Goal: Navigation & Orientation: Find specific page/section

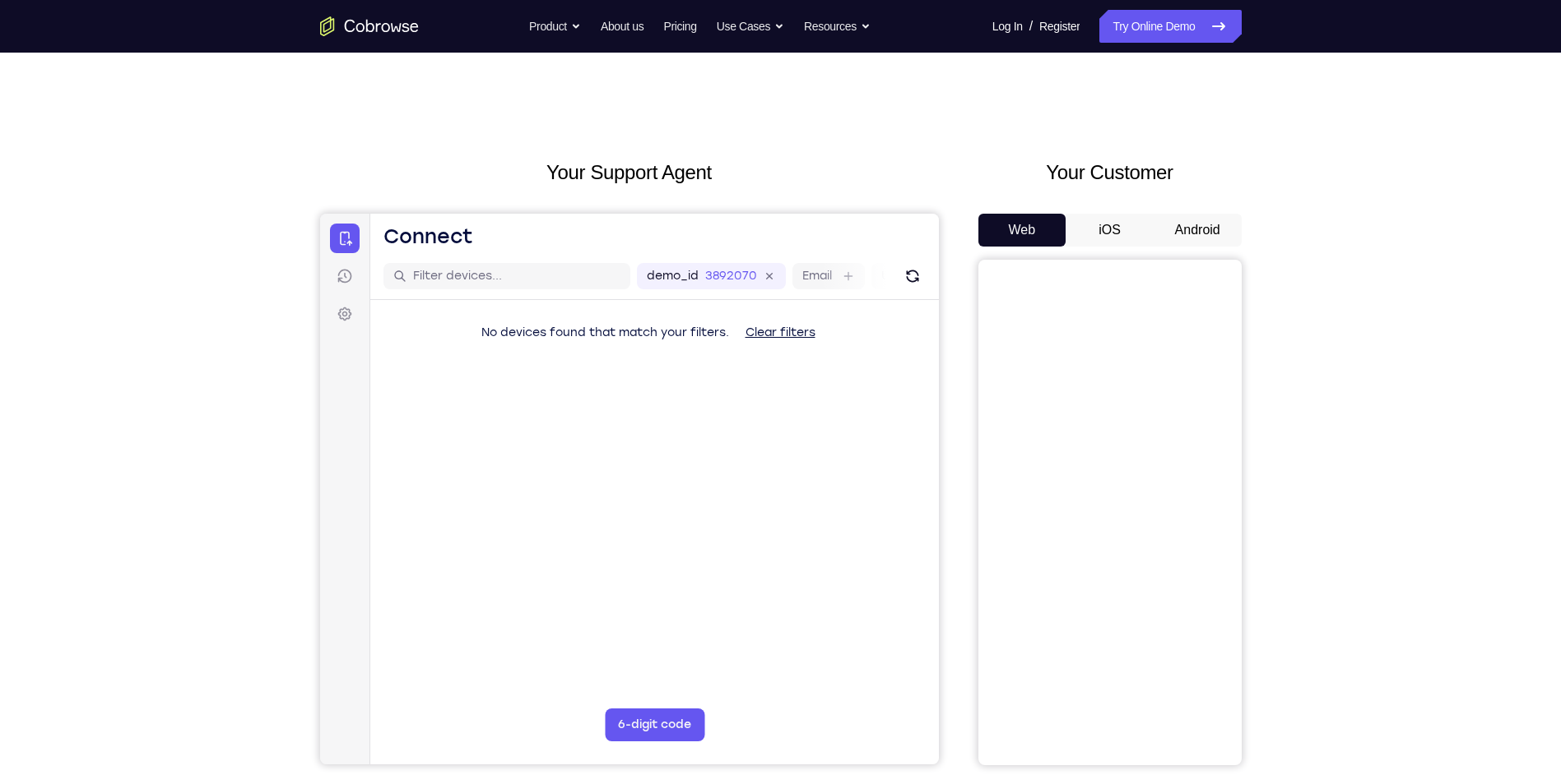
click at [1190, 234] on button "Android" at bounding box center [1197, 230] width 88 height 33
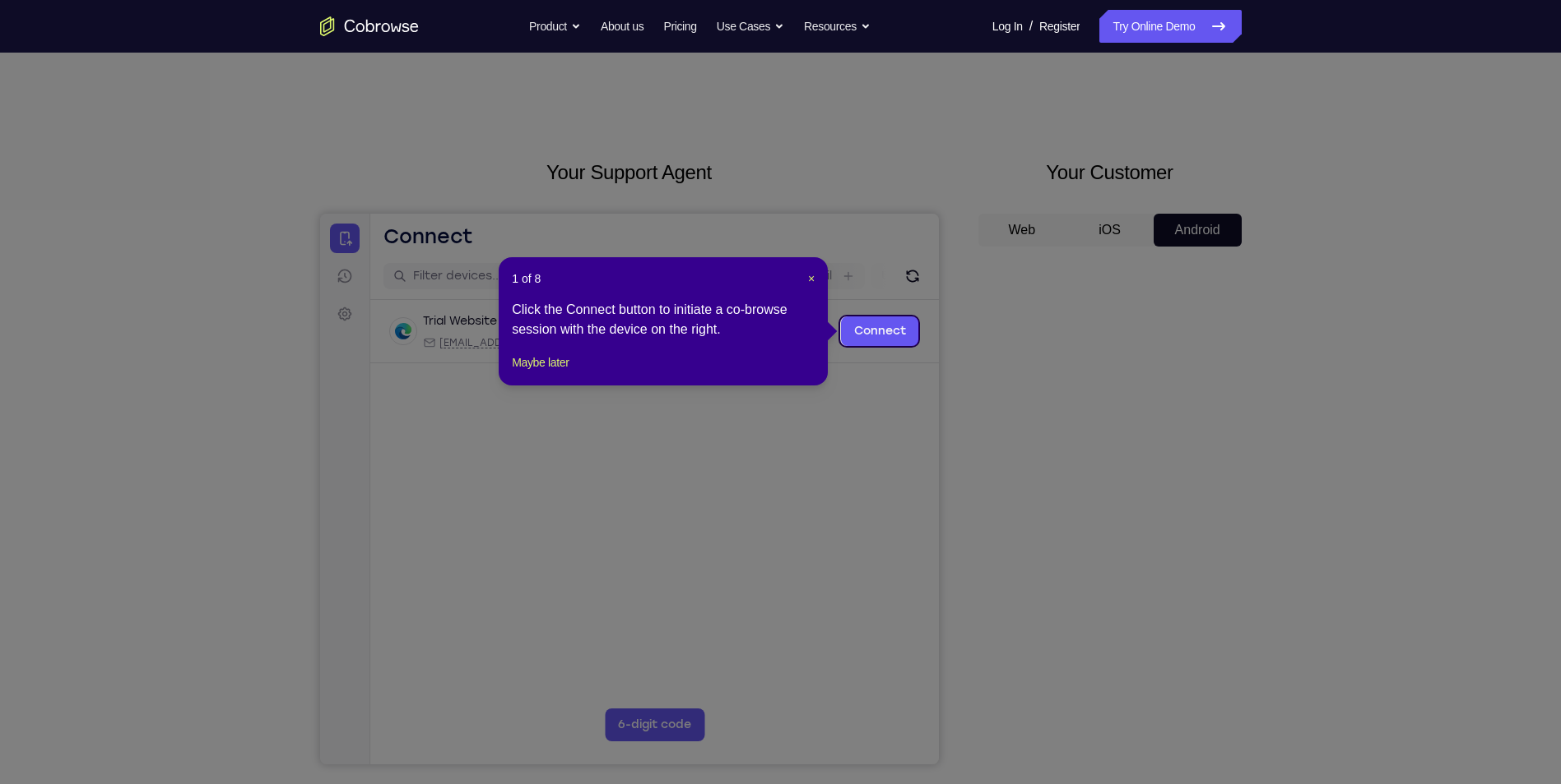
click at [1141, 495] on icon at bounding box center [786, 392] width 1573 height 784
drag, startPoint x: 812, startPoint y: 279, endPoint x: 595, endPoint y: 108, distance: 276.3
click at [812, 279] on span "×" at bounding box center [811, 279] width 7 height 13
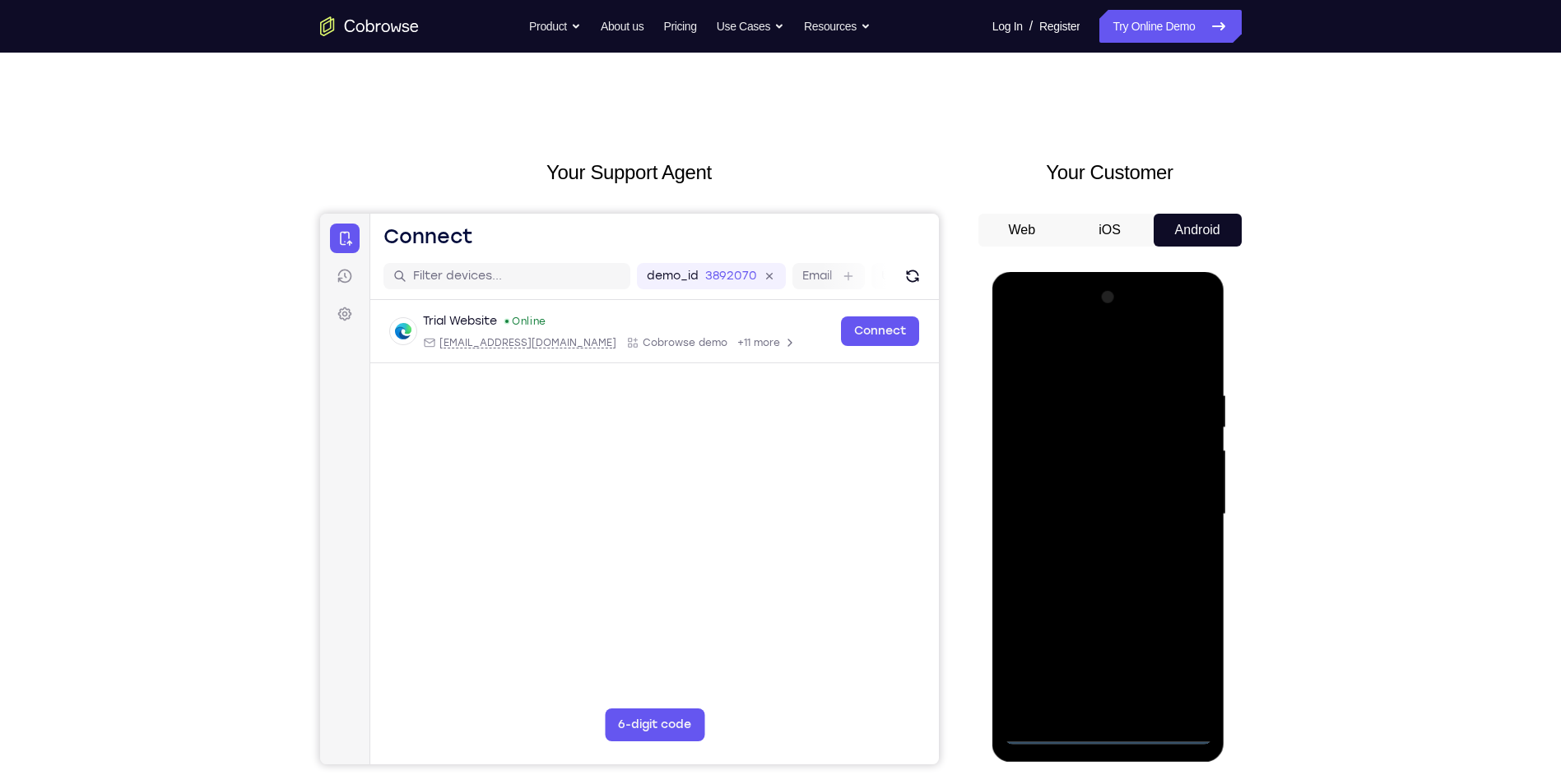
click at [1113, 729] on div at bounding box center [1108, 514] width 207 height 461
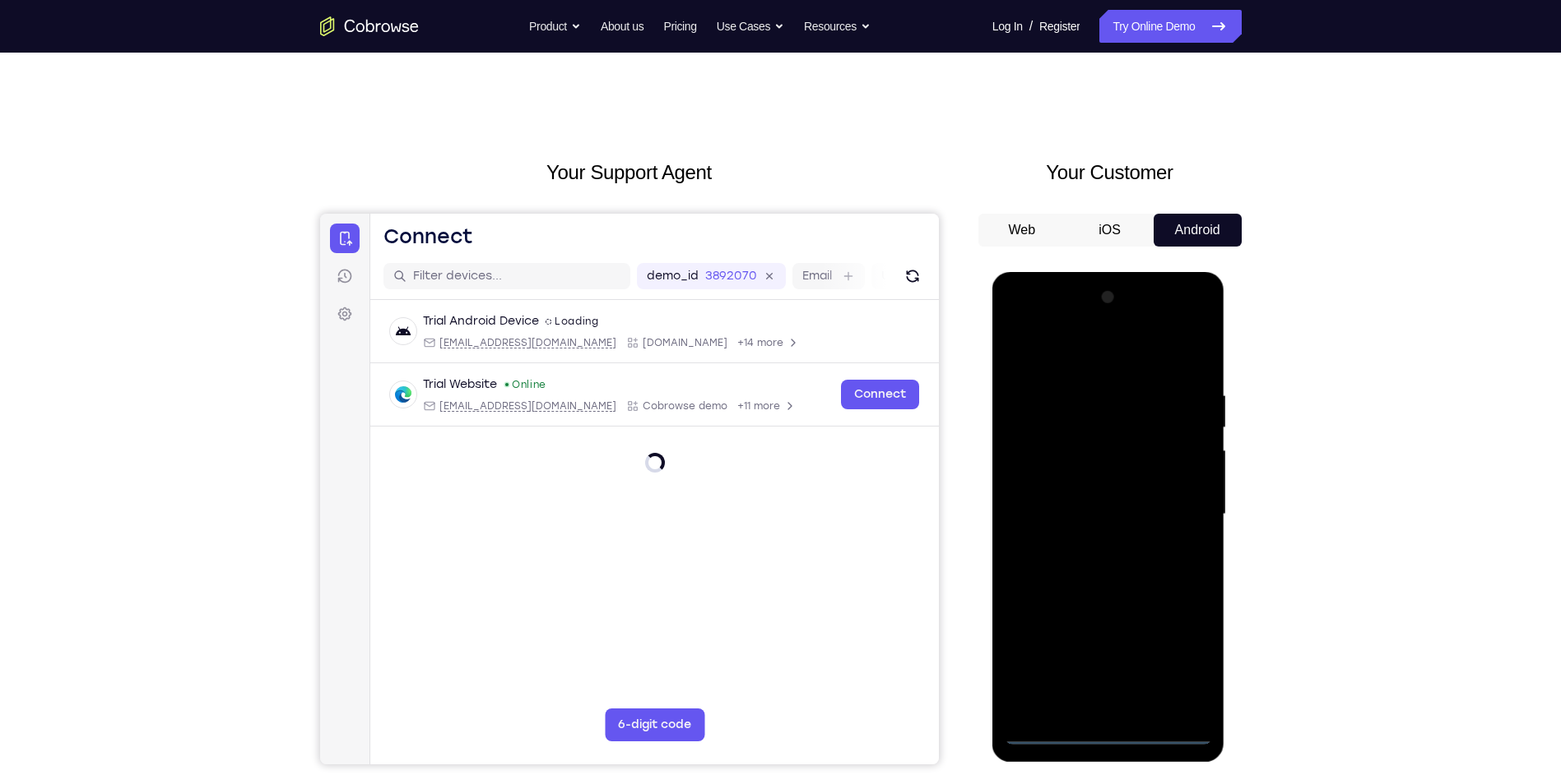
click at [1172, 665] on div at bounding box center [1108, 514] width 207 height 461
click at [1106, 360] on div at bounding box center [1108, 514] width 207 height 461
click at [1182, 524] on div at bounding box center [1108, 514] width 207 height 461
click at [1175, 513] on div at bounding box center [1108, 514] width 207 height 461
click at [1092, 545] on div at bounding box center [1108, 514] width 207 height 461
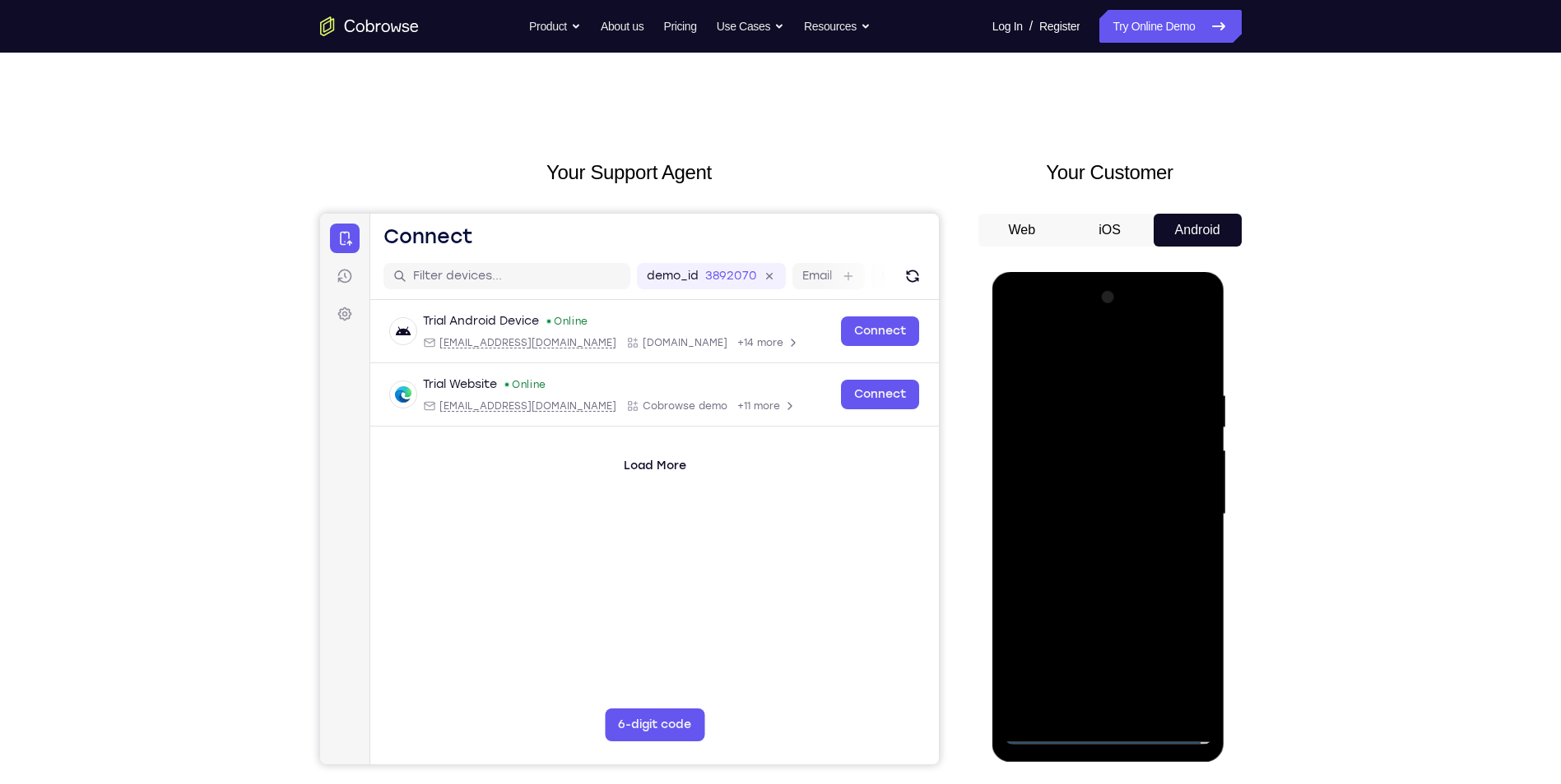
click at [1100, 501] on div at bounding box center [1108, 514] width 207 height 461
click at [1076, 510] on div at bounding box center [1108, 514] width 207 height 461
click at [1115, 584] on div at bounding box center [1108, 514] width 207 height 461
click at [1171, 351] on div at bounding box center [1108, 514] width 207 height 461
click at [1180, 351] on div at bounding box center [1108, 514] width 207 height 461
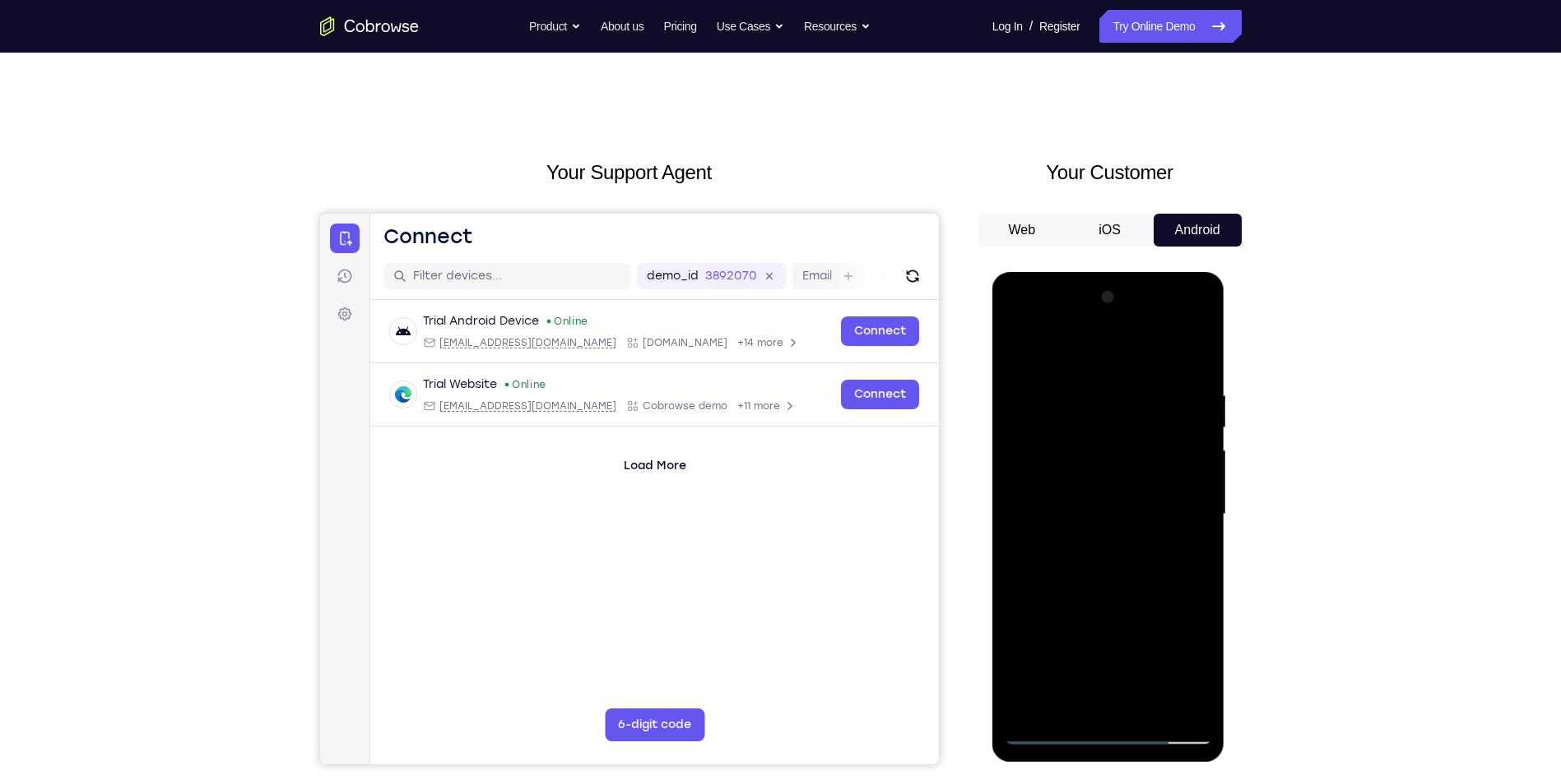
click at [1144, 708] on div at bounding box center [1108, 514] width 207 height 461
click at [1128, 601] on div at bounding box center [1108, 514] width 207 height 461
click at [1120, 542] on div at bounding box center [1108, 514] width 207 height 461
click at [1078, 704] on div at bounding box center [1108, 514] width 207 height 461
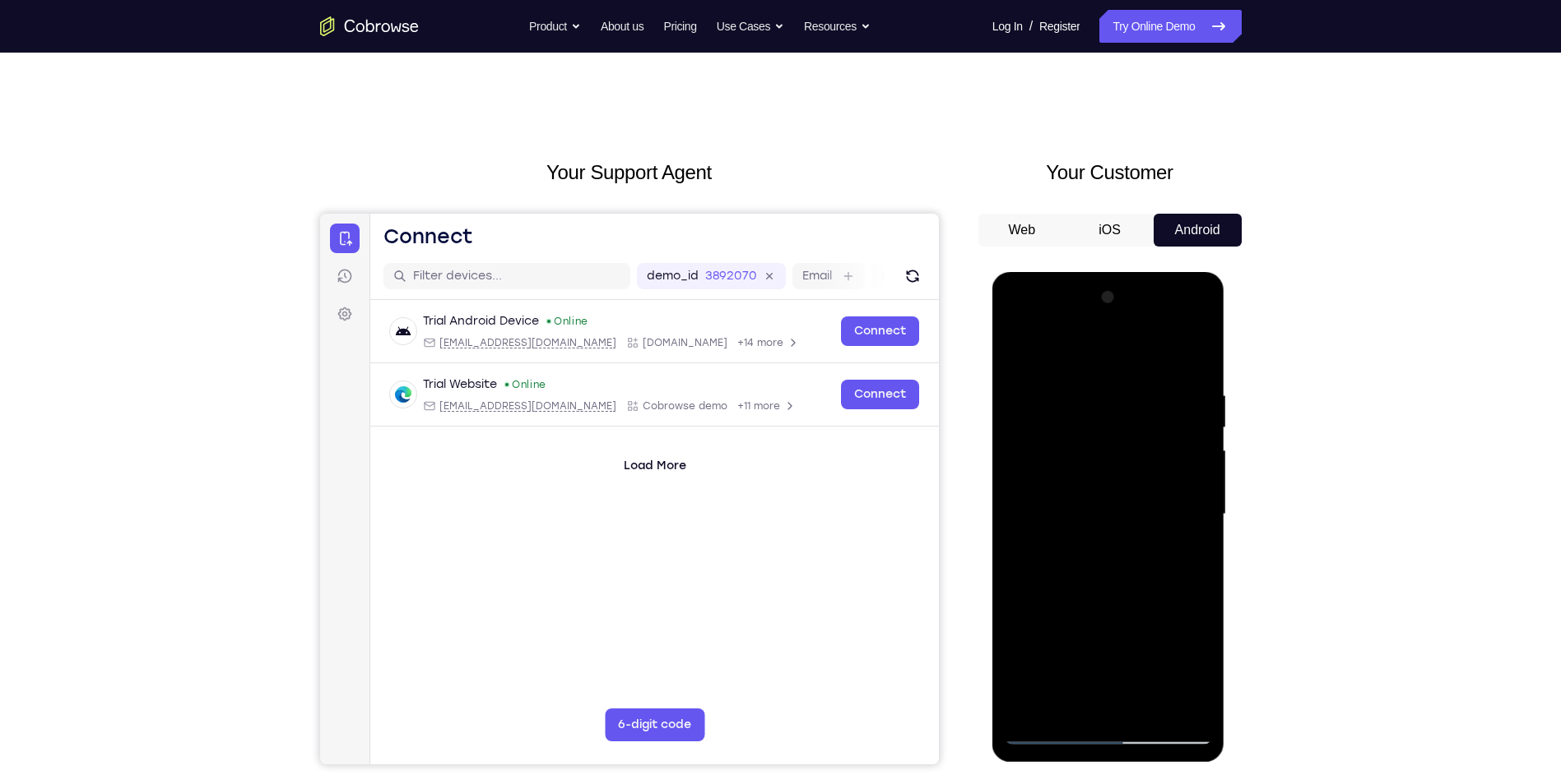
click at [1192, 557] on div at bounding box center [1108, 514] width 207 height 461
click at [1021, 355] on div at bounding box center [1108, 514] width 207 height 461
click at [1021, 346] on div at bounding box center [1108, 514] width 207 height 461
click at [1064, 374] on div at bounding box center [1108, 514] width 207 height 461
click at [1205, 447] on div at bounding box center [1108, 514] width 207 height 461
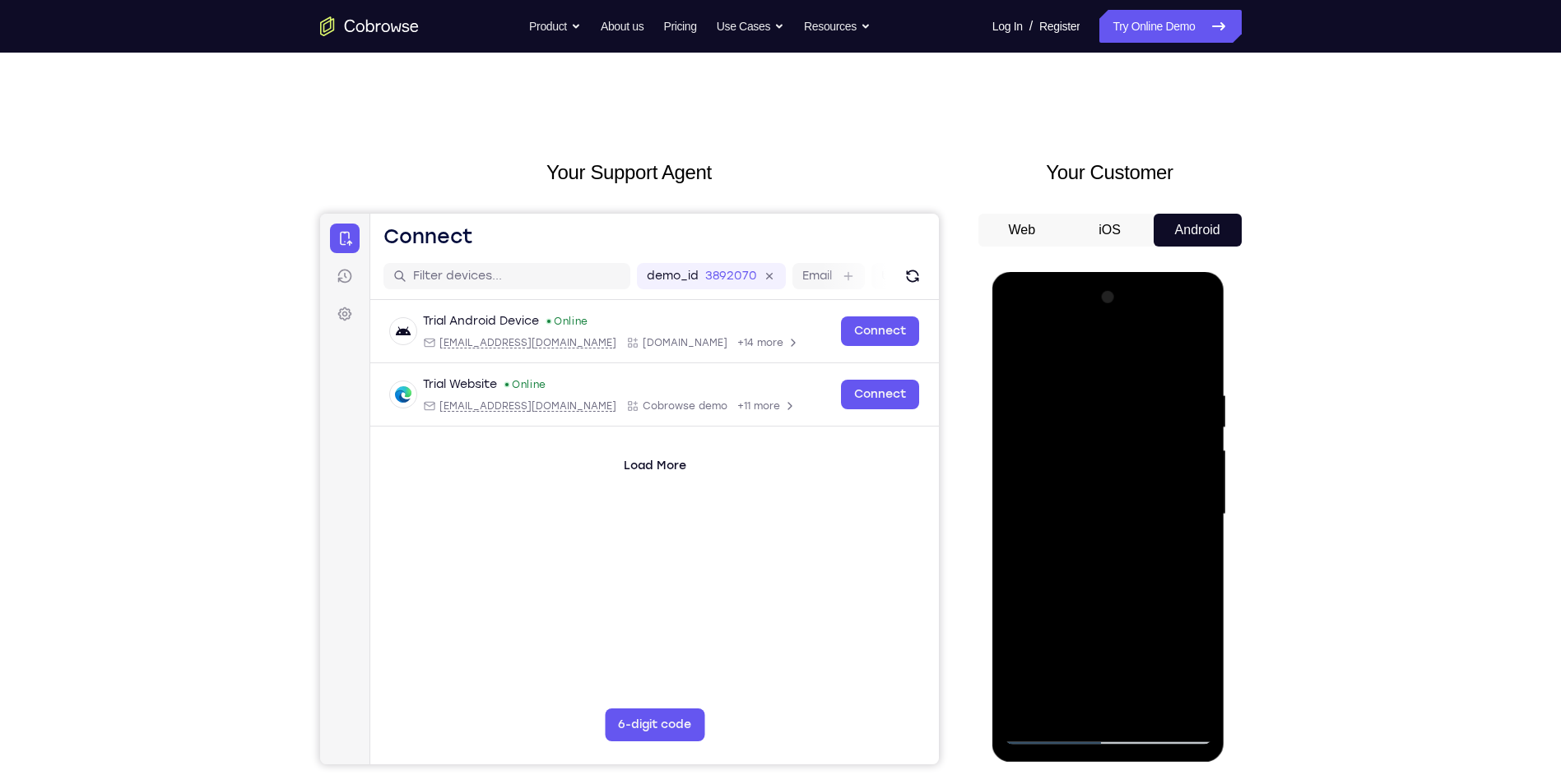
click at [1190, 353] on div at bounding box center [1108, 514] width 207 height 461
click at [1190, 356] on div at bounding box center [1108, 514] width 207 height 461
